Goal: Information Seeking & Learning: Learn about a topic

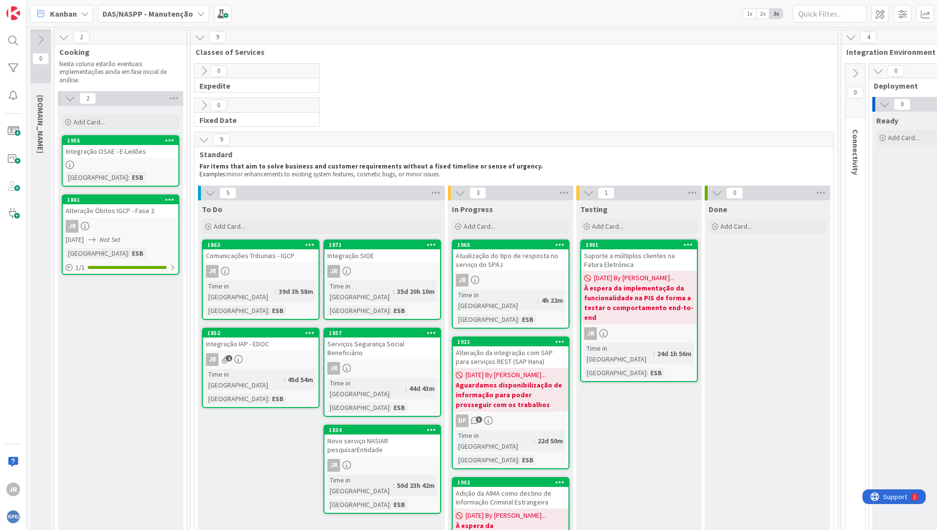
click at [494, 265] on div "Atualização do tipo de resposta no serviço do SPAJ" at bounding box center [511, 260] width 116 height 22
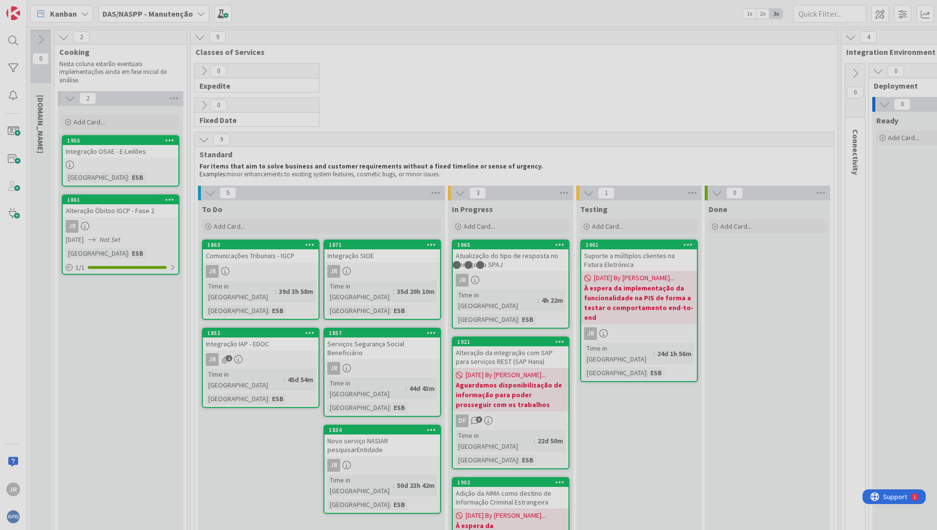
click at [494, 265] on div at bounding box center [468, 265] width 937 height 530
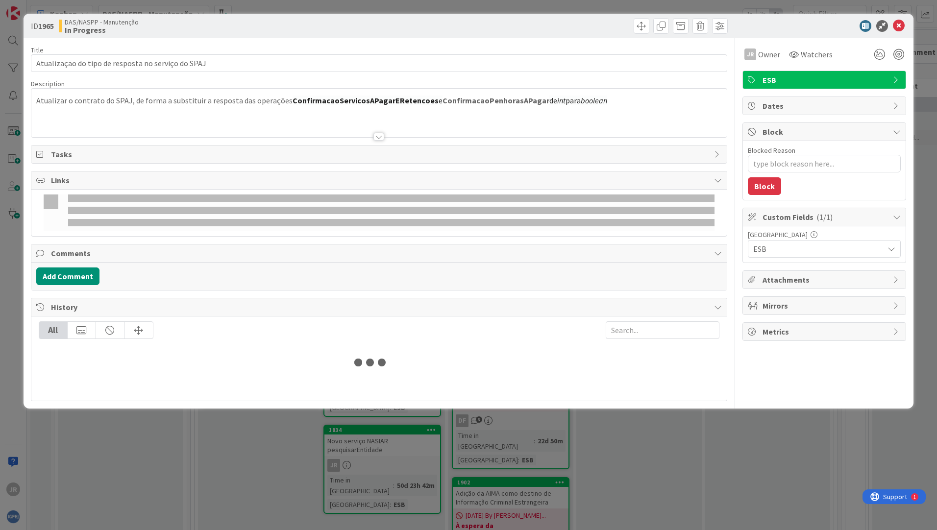
type textarea "x"
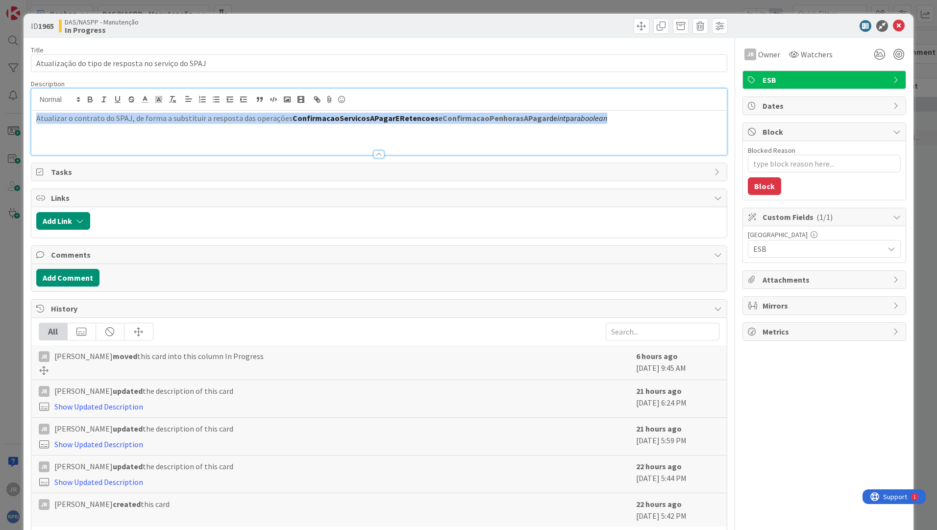
drag, startPoint x: 615, startPoint y: 104, endPoint x: 26, endPoint y: 63, distance: 590.1
click at [26, 63] on div "ID 1965 DAS/NASPP - Manutenção In Progress Title 50 / 128 Atualização do tipo d…" at bounding box center [469, 277] width 890 height 526
copy p "Atualizar o contrato do SPAJ, de forma a substituir a resposta das operações Co…"
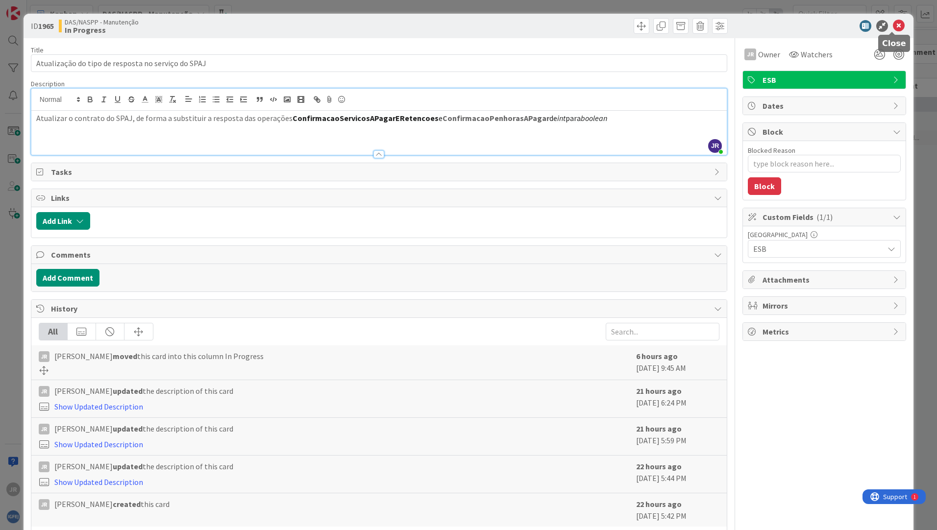
click at [893, 29] on icon at bounding box center [899, 26] width 12 height 12
